Goal: Task Accomplishment & Management: Manage account settings

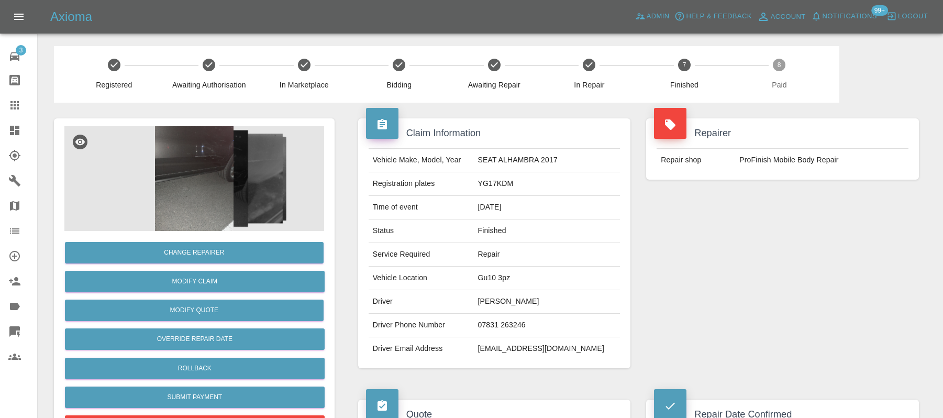
scroll to position [1, 0]
click at [13, 138] on link "Dashboard" at bounding box center [18, 130] width 37 height 25
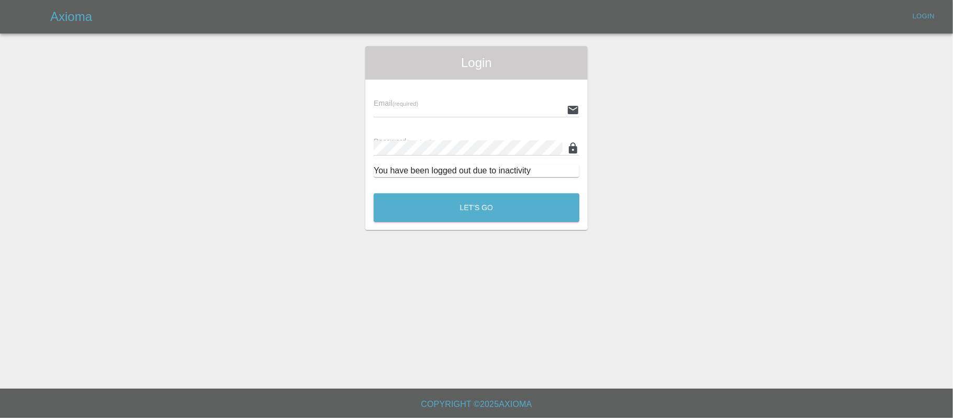
type input "[PERSON_NAME][EMAIL_ADDRESS][DOMAIN_NAME]"
click at [438, 204] on button "Let's Go" at bounding box center [477, 207] width 206 height 29
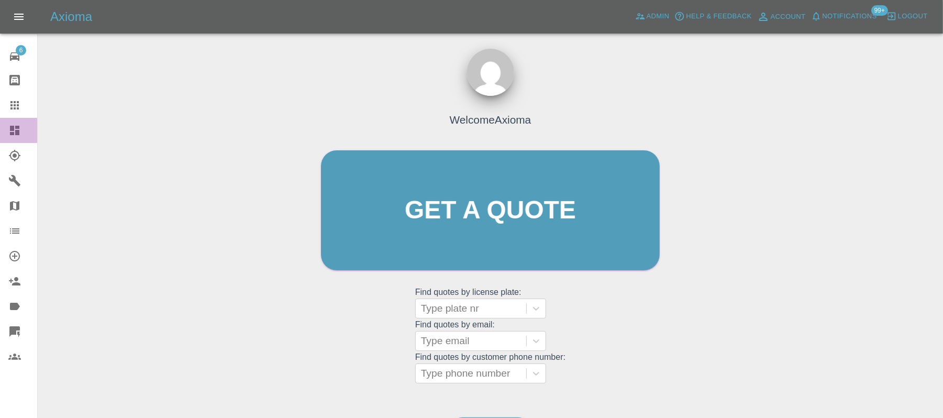
click at [19, 131] on icon at bounding box center [14, 130] width 9 height 9
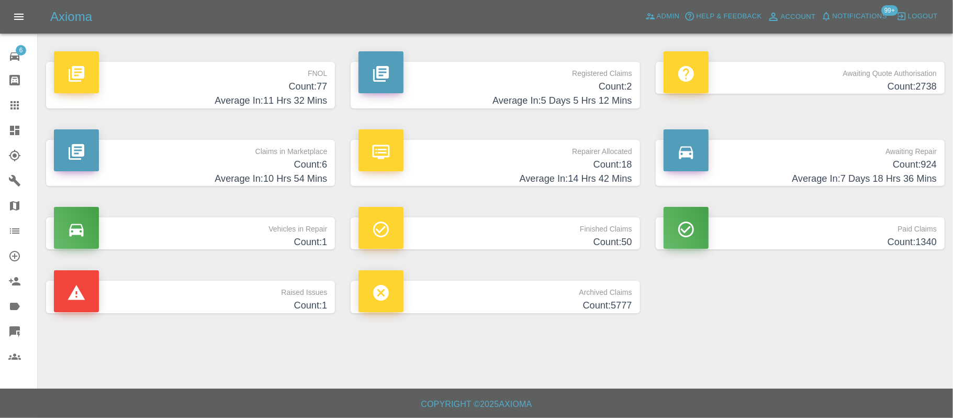
click at [318, 164] on h4 "Count: 6" at bounding box center [190, 165] width 273 height 14
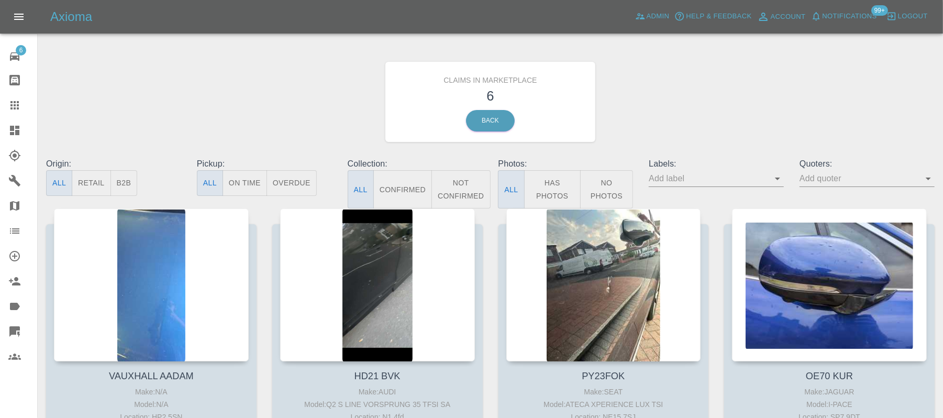
click at [160, 271] on div at bounding box center [151, 284] width 195 height 153
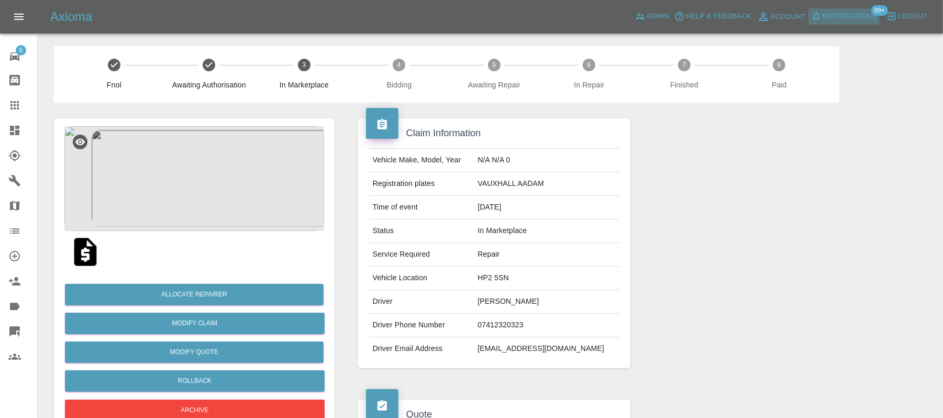
click at [843, 23] on button "Notifications" at bounding box center [843, 16] width 71 height 16
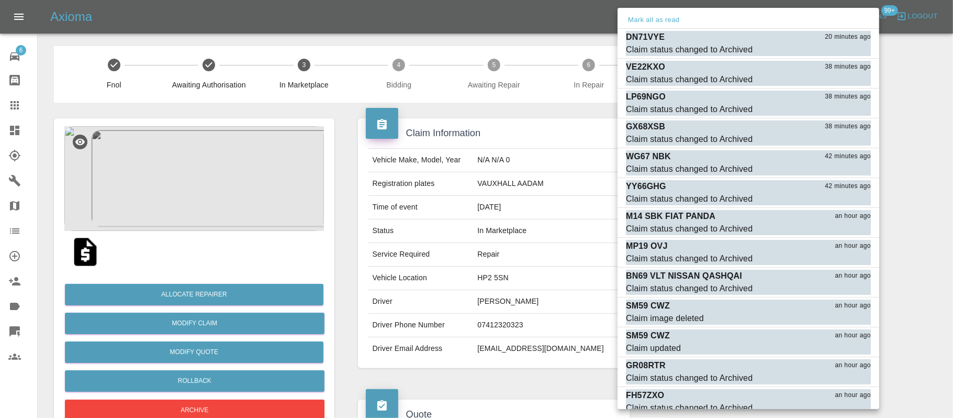
click at [644, 19] on button "Mark all as read" at bounding box center [654, 20] width 56 height 12
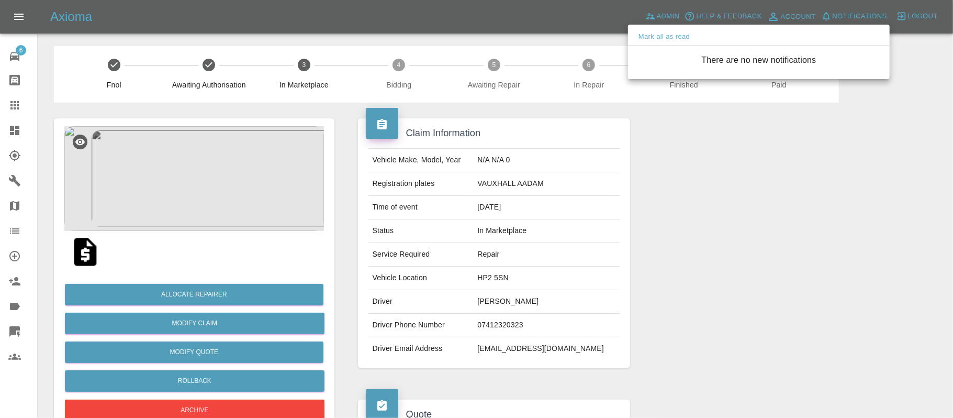
click at [363, 65] on div at bounding box center [476, 209] width 953 height 418
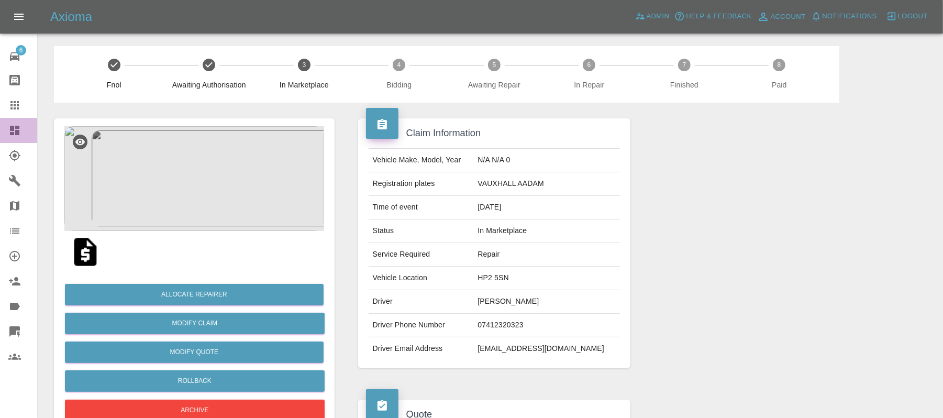
click at [18, 128] on icon at bounding box center [14, 130] width 9 height 9
